Goal: Task Accomplishment & Management: Understand process/instructions

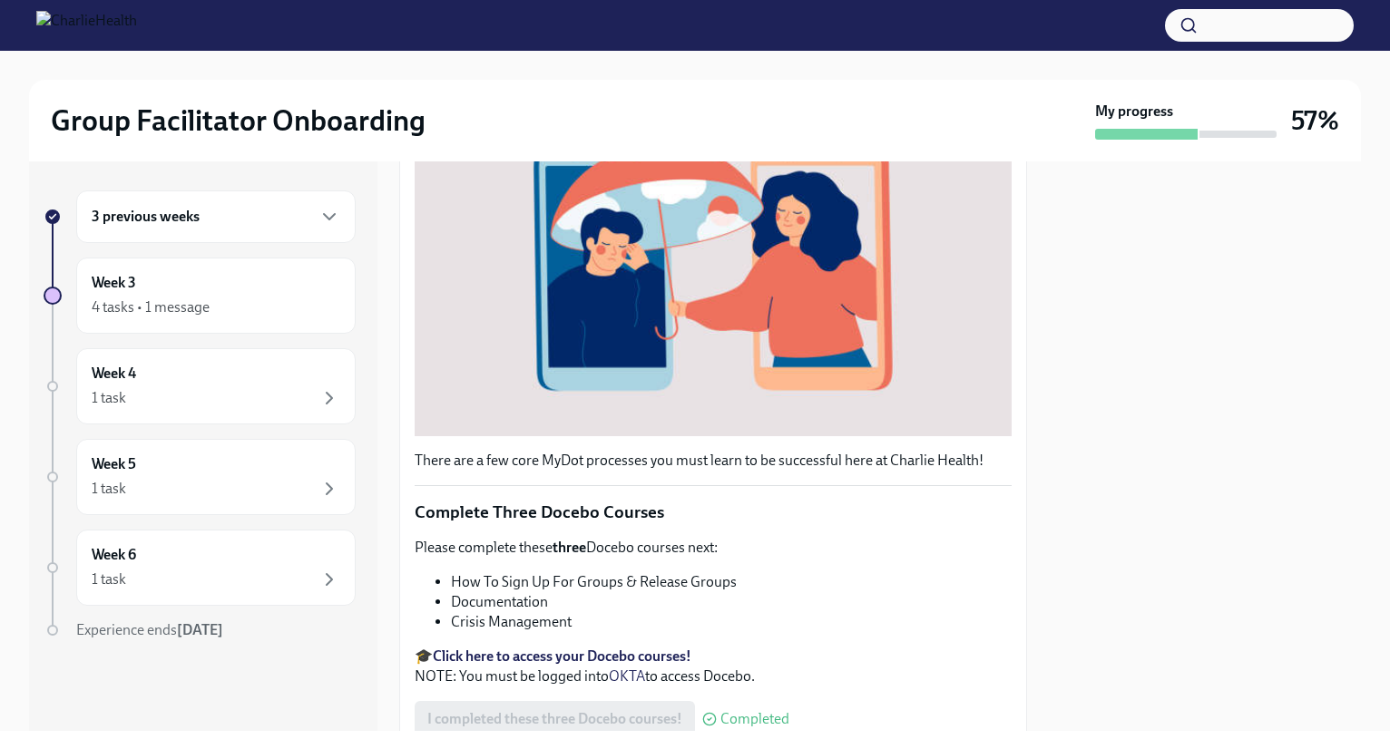
scroll to position [562, 0]
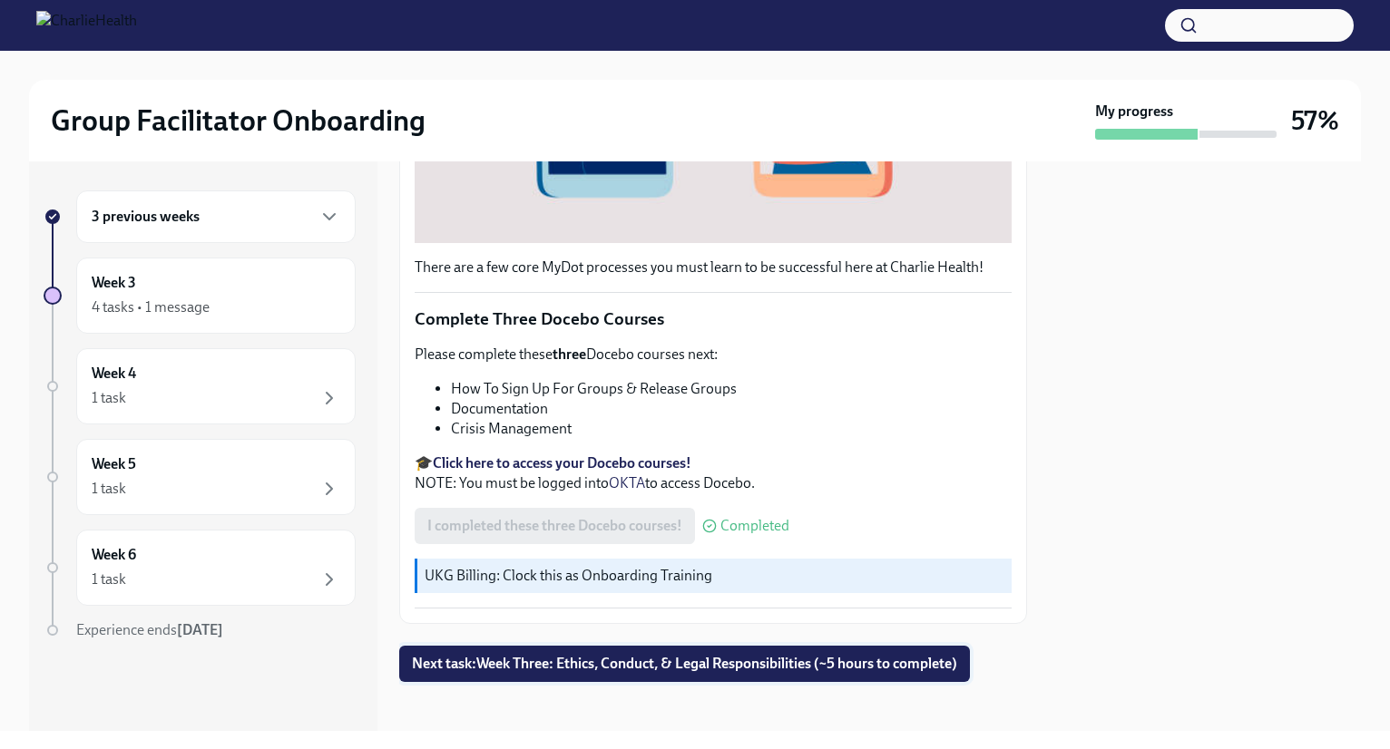
click at [729, 656] on span "Next task : Week Three: Ethics, Conduct, & Legal Responsibilities (~5 hours to …" at bounding box center [684, 664] width 545 height 18
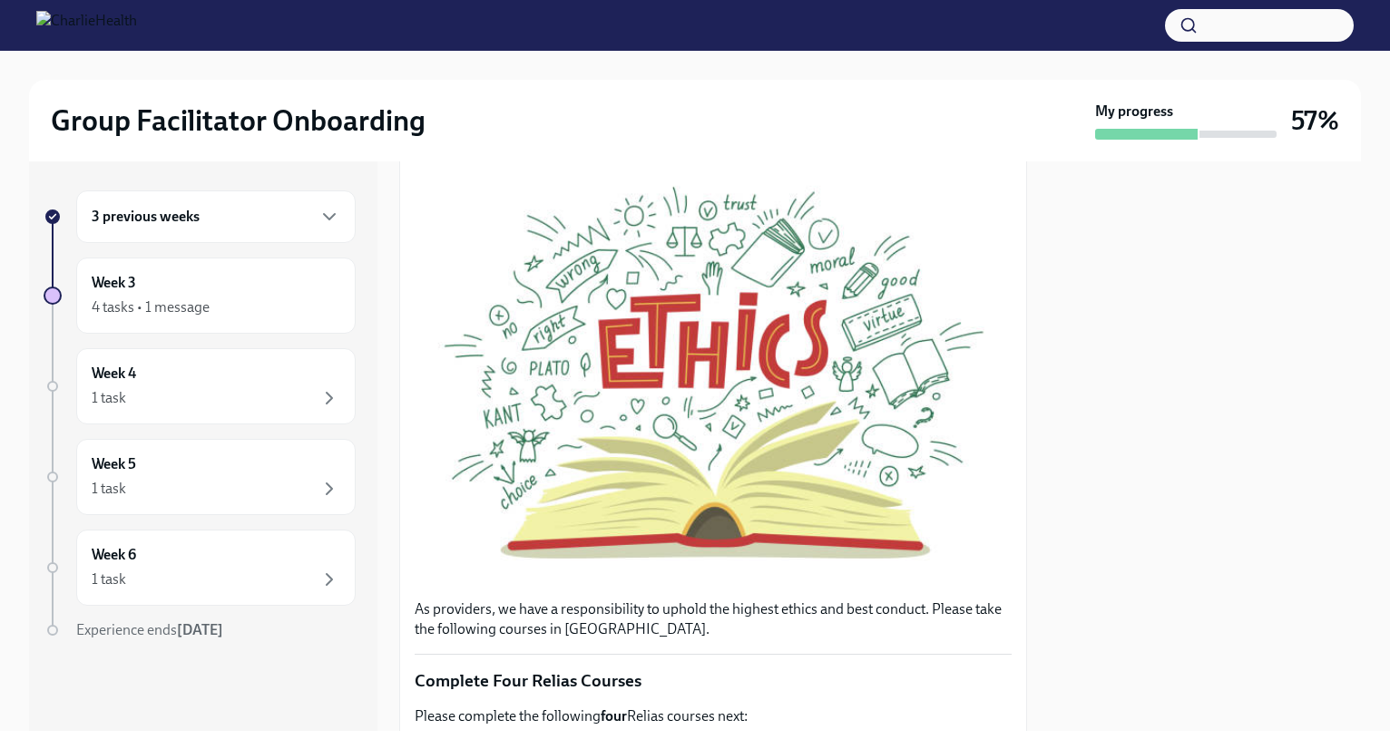
scroll to position [195, 0]
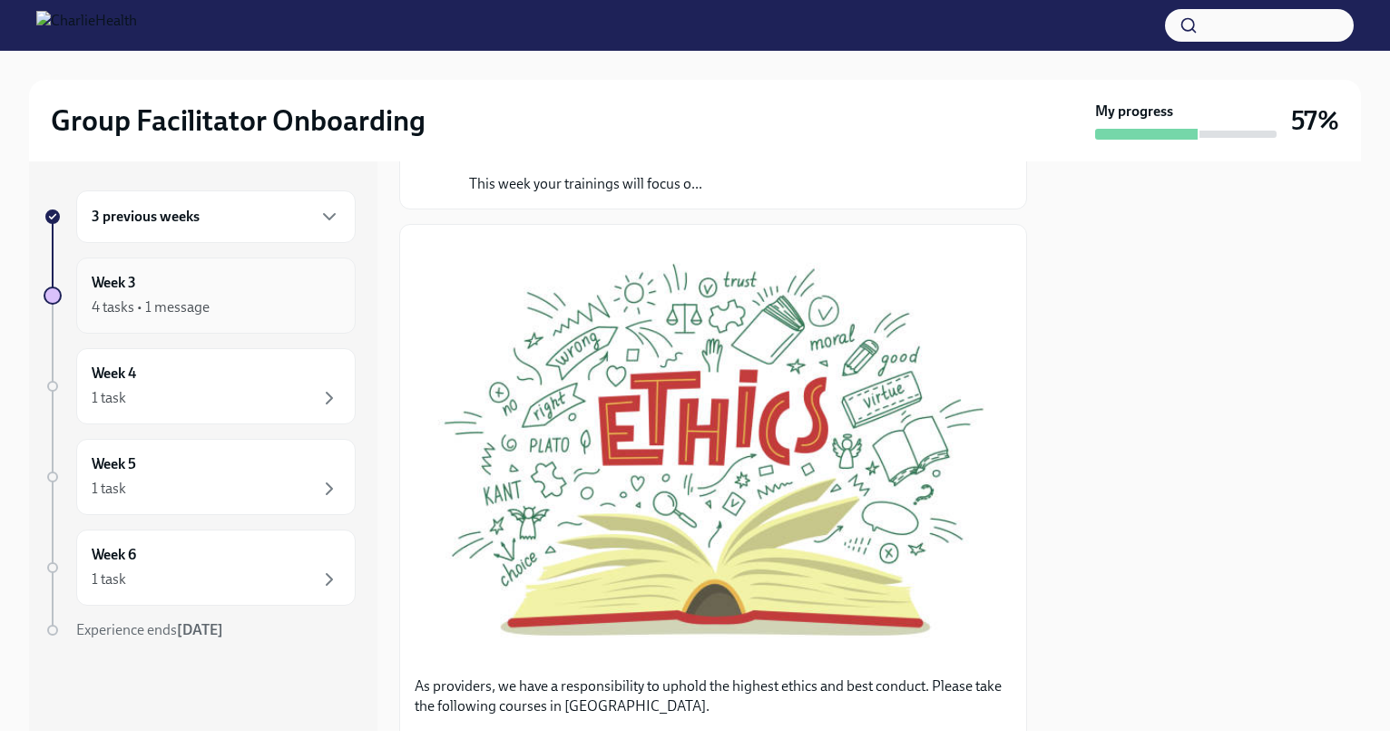
click at [265, 302] on div "4 tasks • 1 message" at bounding box center [216, 308] width 249 height 22
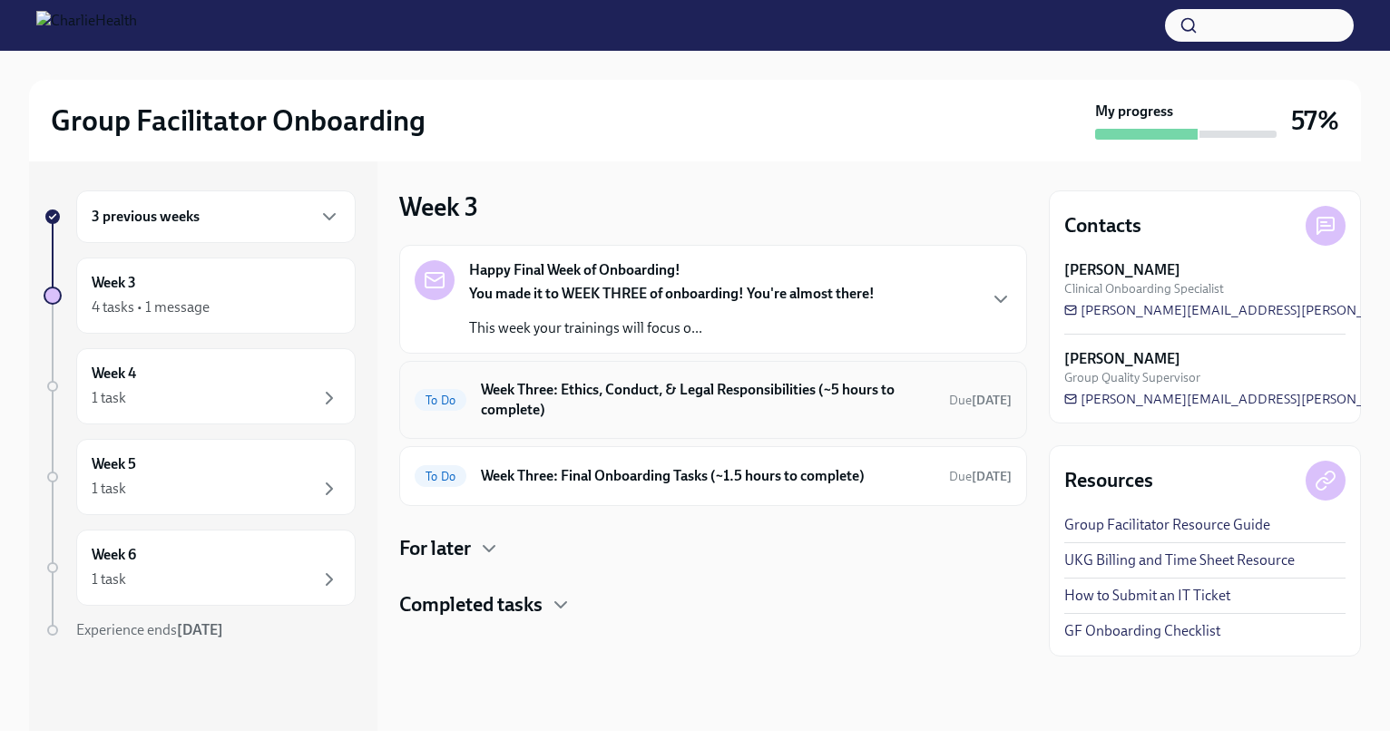
click at [744, 429] on div "To Do Week Three: Ethics, Conduct, & Legal Responsibilities (~5 hours to comple…" at bounding box center [713, 400] width 628 height 78
click at [757, 409] on h6 "Week Three: Ethics, Conduct, & Legal Responsibilities (~5 hours to complete)" at bounding box center [708, 400] width 454 height 40
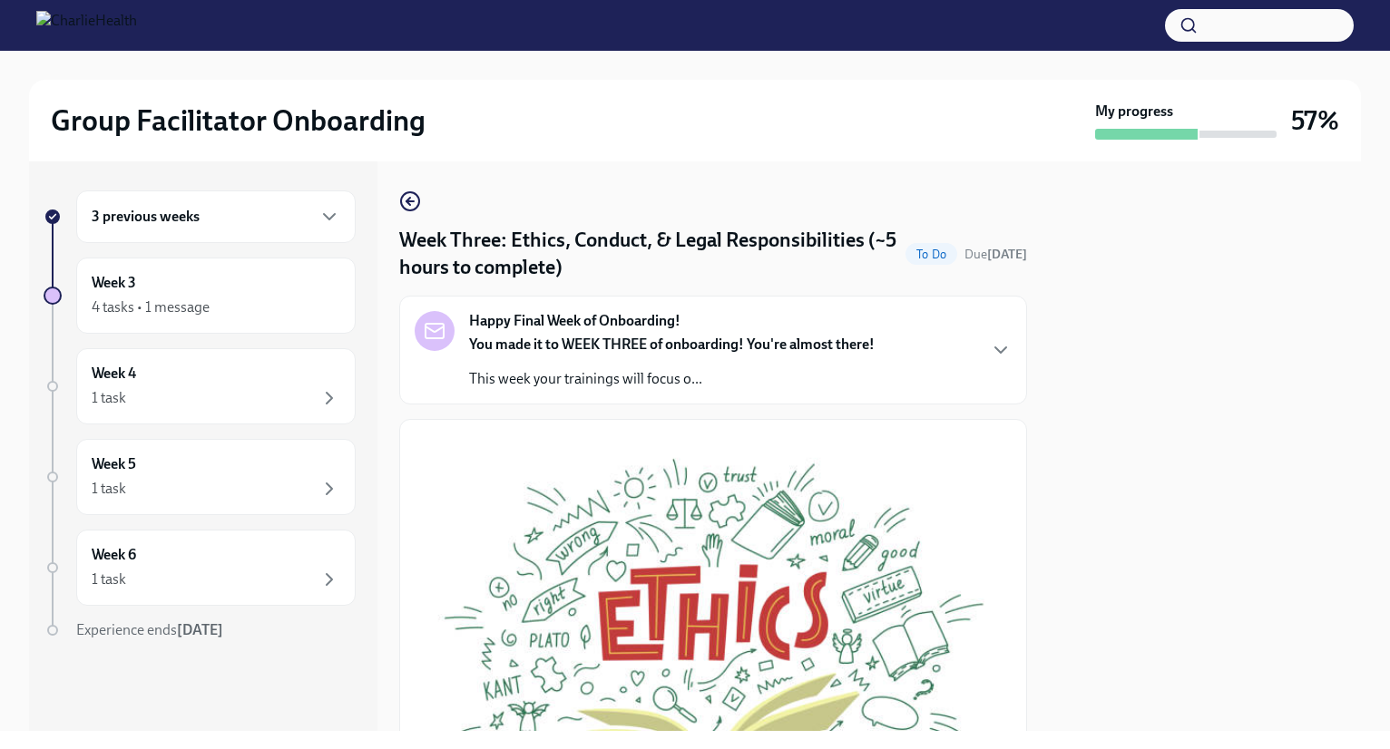
click at [410, 170] on div "Week Three: Ethics, Conduct, & Legal Responsibilities (~5 hours to complete) To…" at bounding box center [713, 446] width 628 height 570
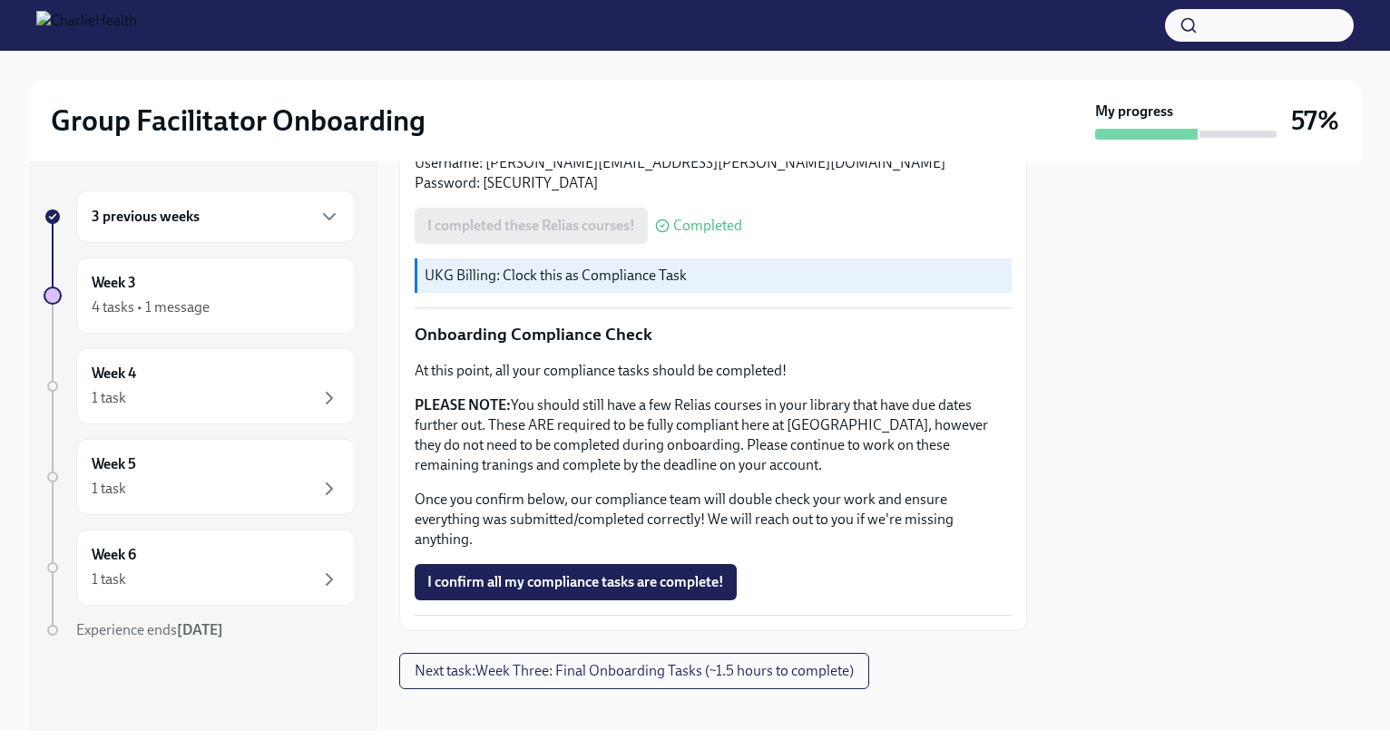
scroll to position [980, 0]
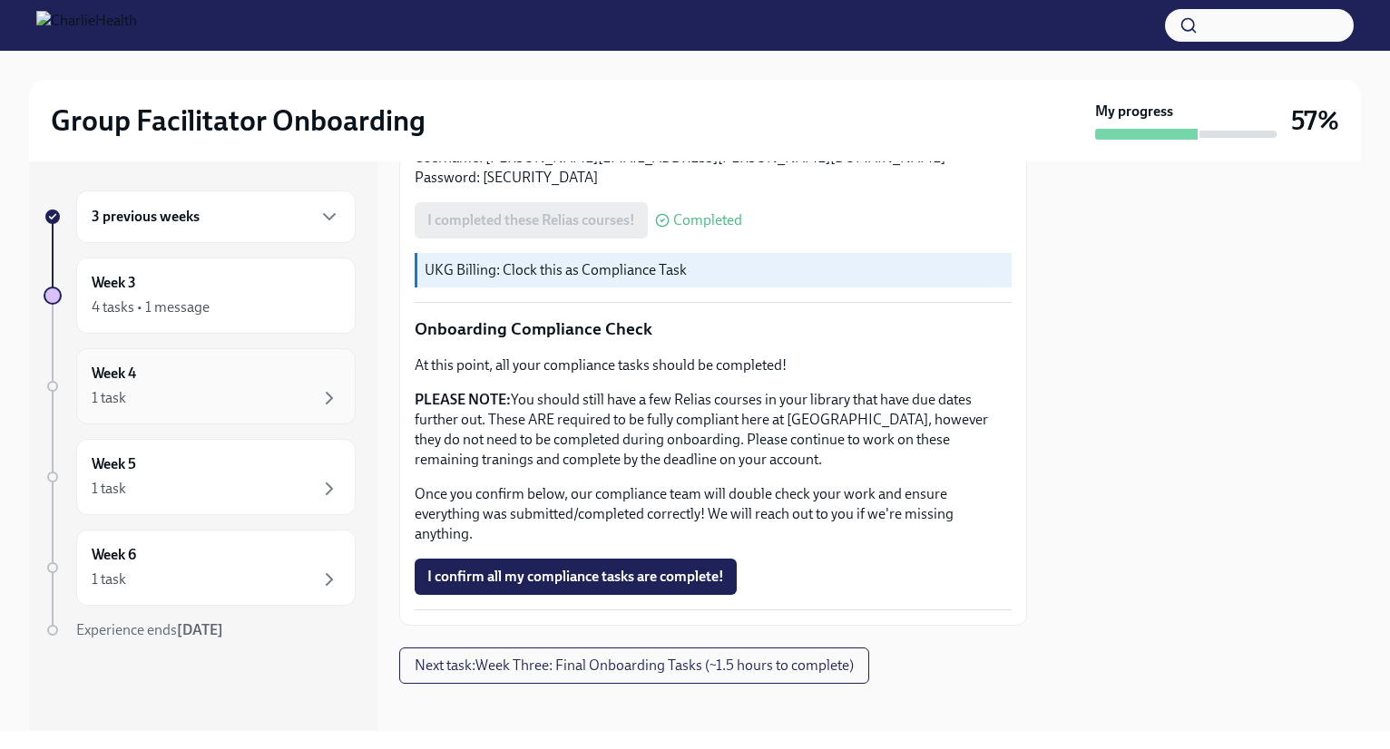
click at [229, 416] on div "Week 4 1 task" at bounding box center [215, 386] width 279 height 76
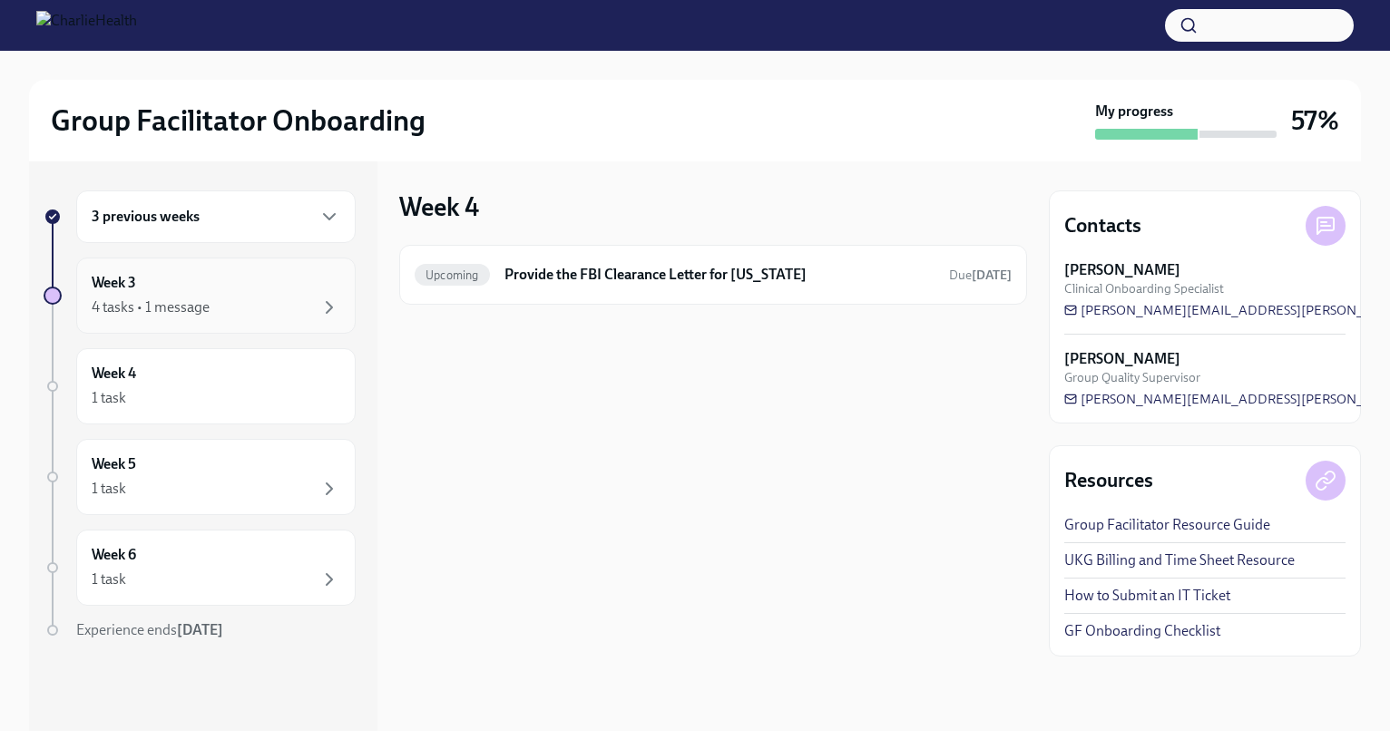
click at [191, 306] on div "4 tasks • 1 message" at bounding box center [151, 307] width 118 height 20
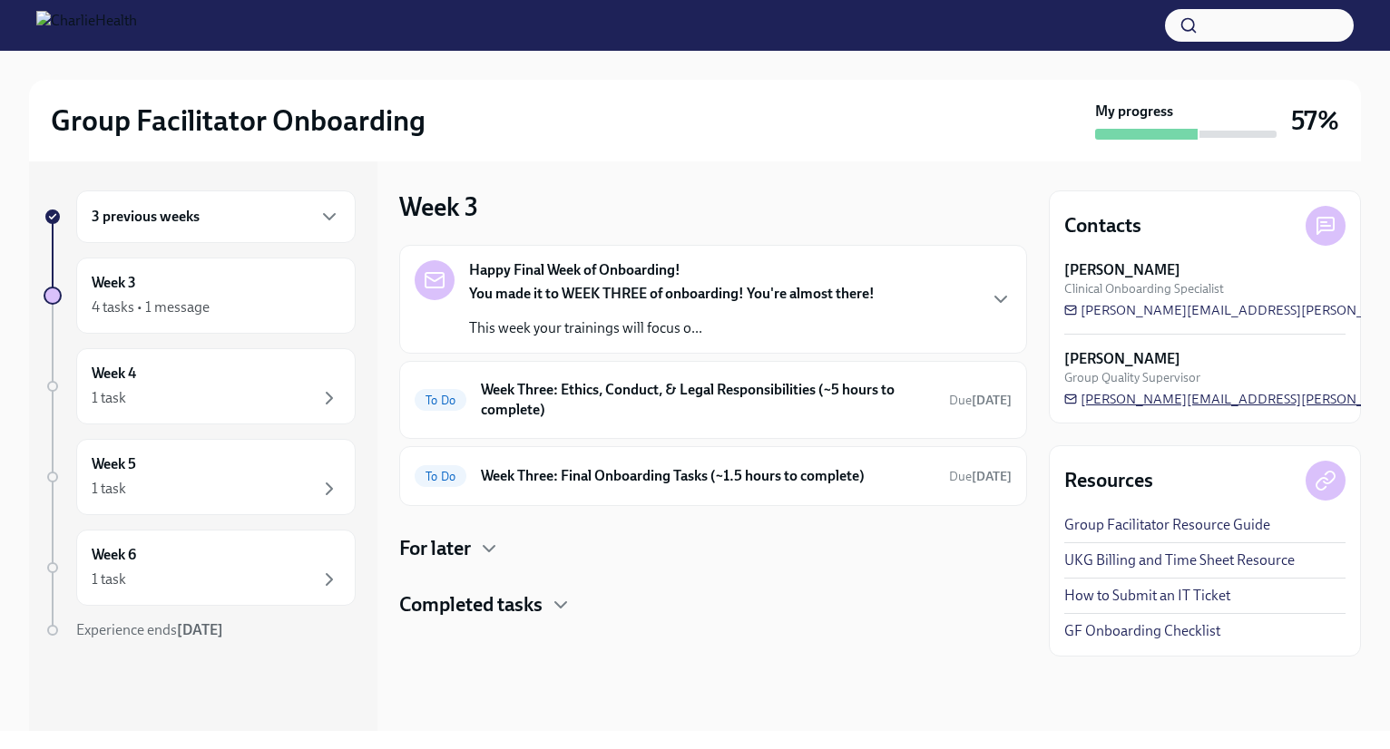
click at [1140, 398] on span "[PERSON_NAME][EMAIL_ADDRESS][PERSON_NAME][DOMAIN_NAME]" at bounding box center [1290, 399] width 453 height 18
click at [1030, 405] on div "3 previous weeks Week 3 4 tasks • 1 message Week 4 1 task Week 5 1 task Week 6 …" at bounding box center [694, 446] width 1331 height 570
